Goal: Navigation & Orientation: Find specific page/section

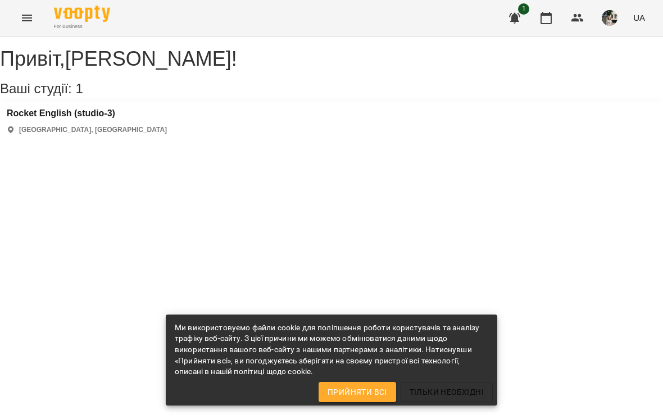
click at [554, 15] on button "button" at bounding box center [545, 17] width 27 height 27
click at [541, 21] on icon "button" at bounding box center [545, 18] width 11 height 12
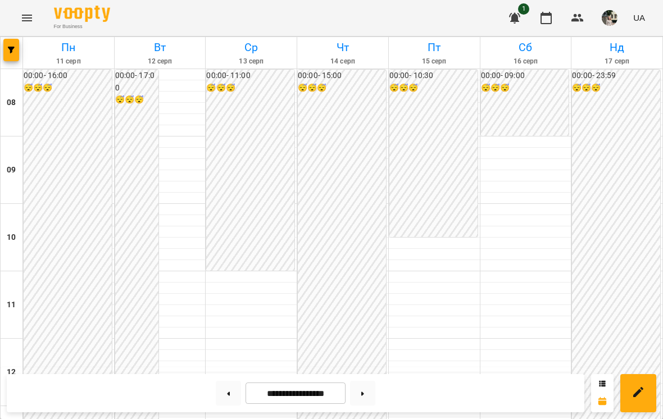
scroll to position [538, 0]
